Goal: Information Seeking & Learning: Learn about a topic

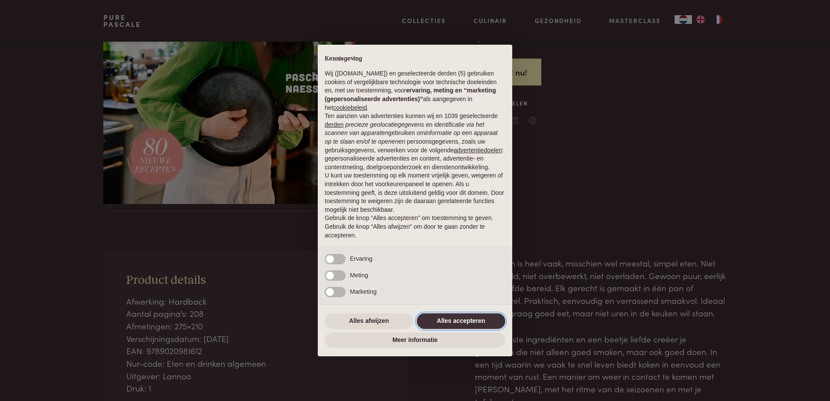
click at [445, 318] on button "Alles accepteren" at bounding box center [461, 322] width 89 height 16
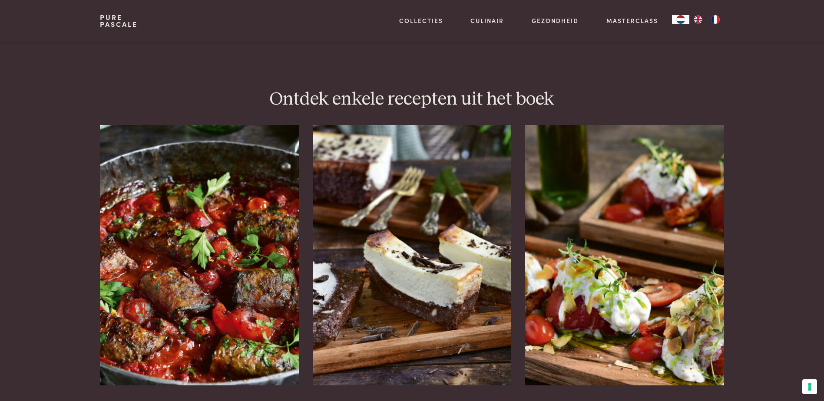
scroll to position [1037, 0]
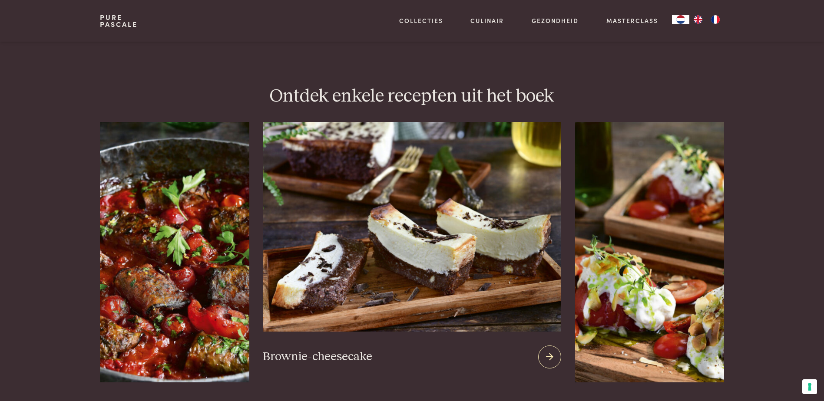
click at [400, 275] on img at bounding box center [412, 227] width 298 height 210
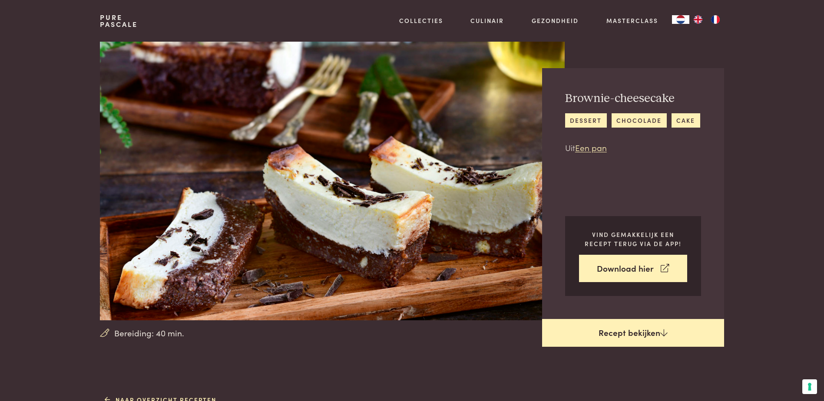
click at [596, 323] on link "Recept bekijken" at bounding box center [633, 333] width 182 height 28
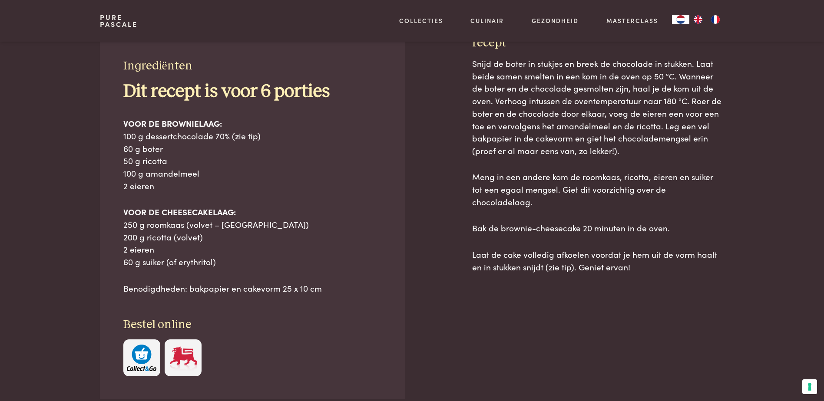
scroll to position [393, 0]
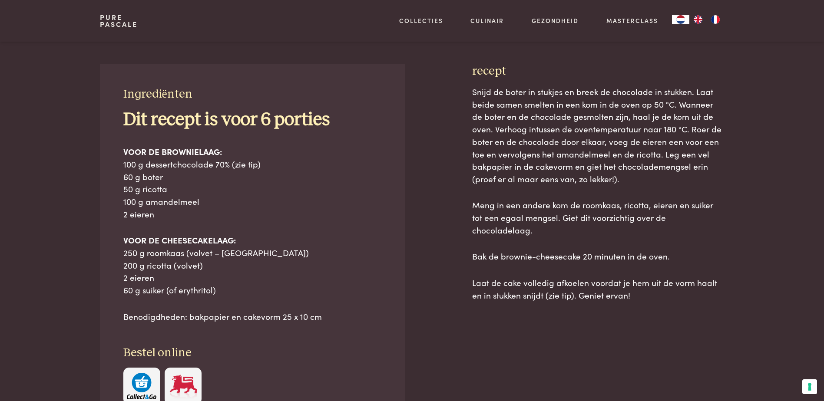
scroll to position [349, 0]
